Goal: Task Accomplishment & Management: Complete application form

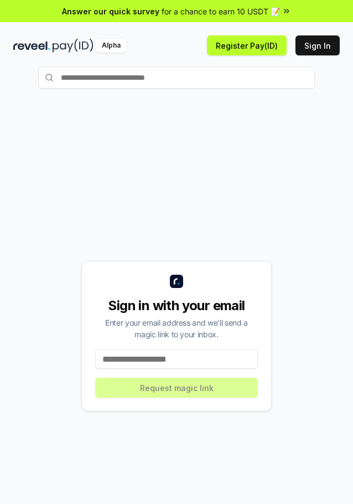
click at [182, 359] on input at bounding box center [176, 359] width 163 height 20
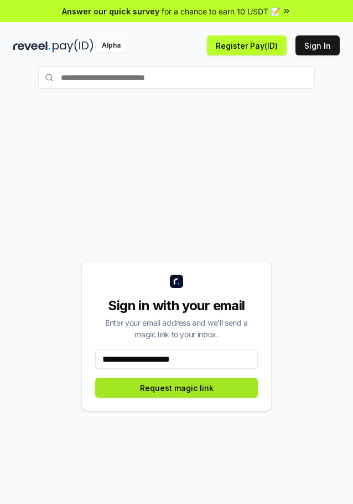
type input "**********"
click at [192, 390] on button "Request magic link" at bounding box center [176, 388] width 163 height 20
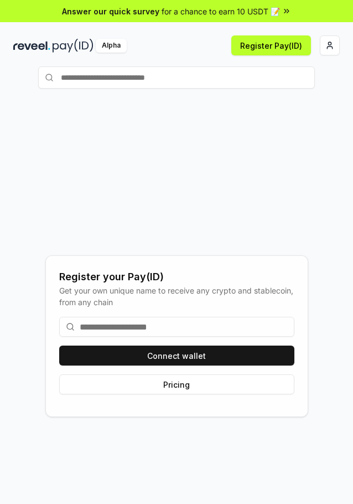
click at [147, 322] on input at bounding box center [176, 327] width 235 height 20
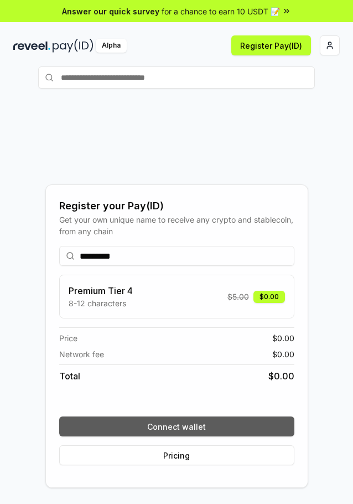
type input "*********"
click at [225, 432] on button "Connect wallet" at bounding box center [176, 427] width 235 height 20
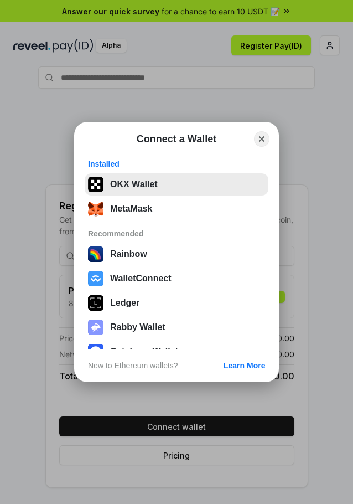
click at [136, 186] on button "OKX Wallet" at bounding box center [177, 184] width 184 height 22
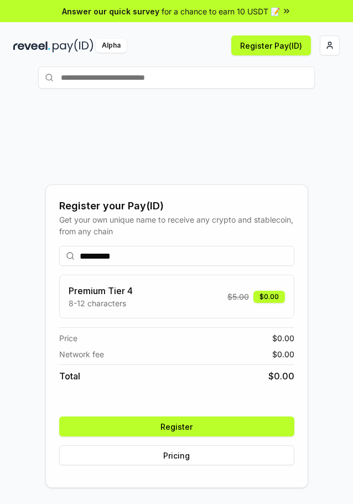
scroll to position [58, 0]
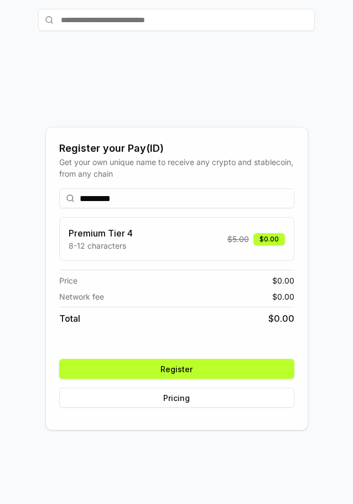
drag, startPoint x: 255, startPoint y: 364, endPoint x: 323, endPoint y: 358, distance: 68.4
click at [255, 364] on button "Register" at bounding box center [176, 369] width 235 height 20
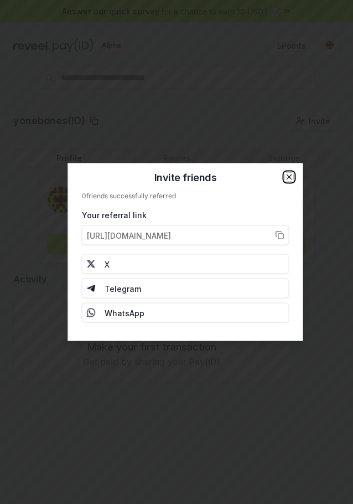
click at [293, 173] on icon "button" at bounding box center [289, 177] width 9 height 9
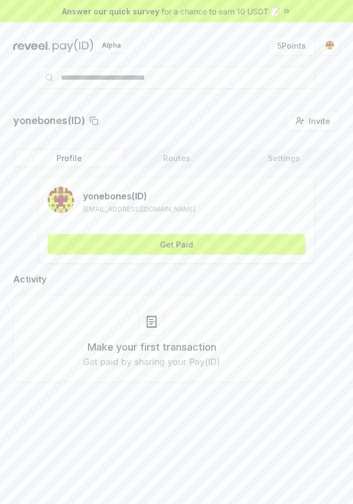
click at [258, 255] on div "yonebones (ID) yoneboness@gmail.com Get Paid" at bounding box center [176, 220] width 277 height 86
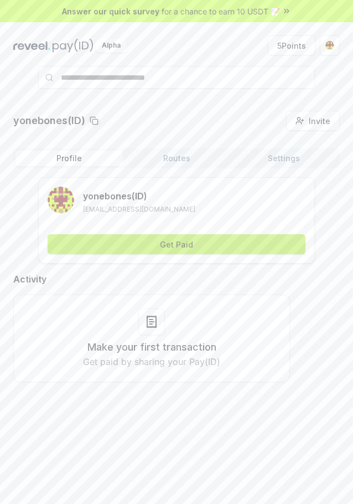
click at [275, 245] on button "Get Paid" at bounding box center [177, 244] width 258 height 20
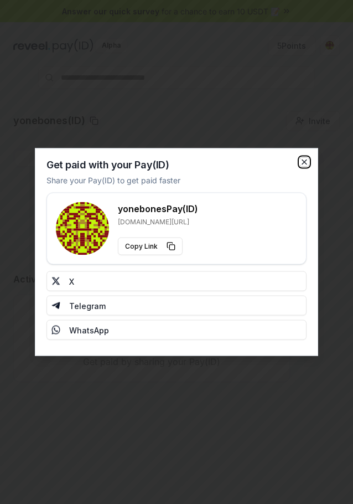
click at [306, 161] on icon "button" at bounding box center [304, 162] width 4 height 4
